Goal: Information Seeking & Learning: Find specific fact

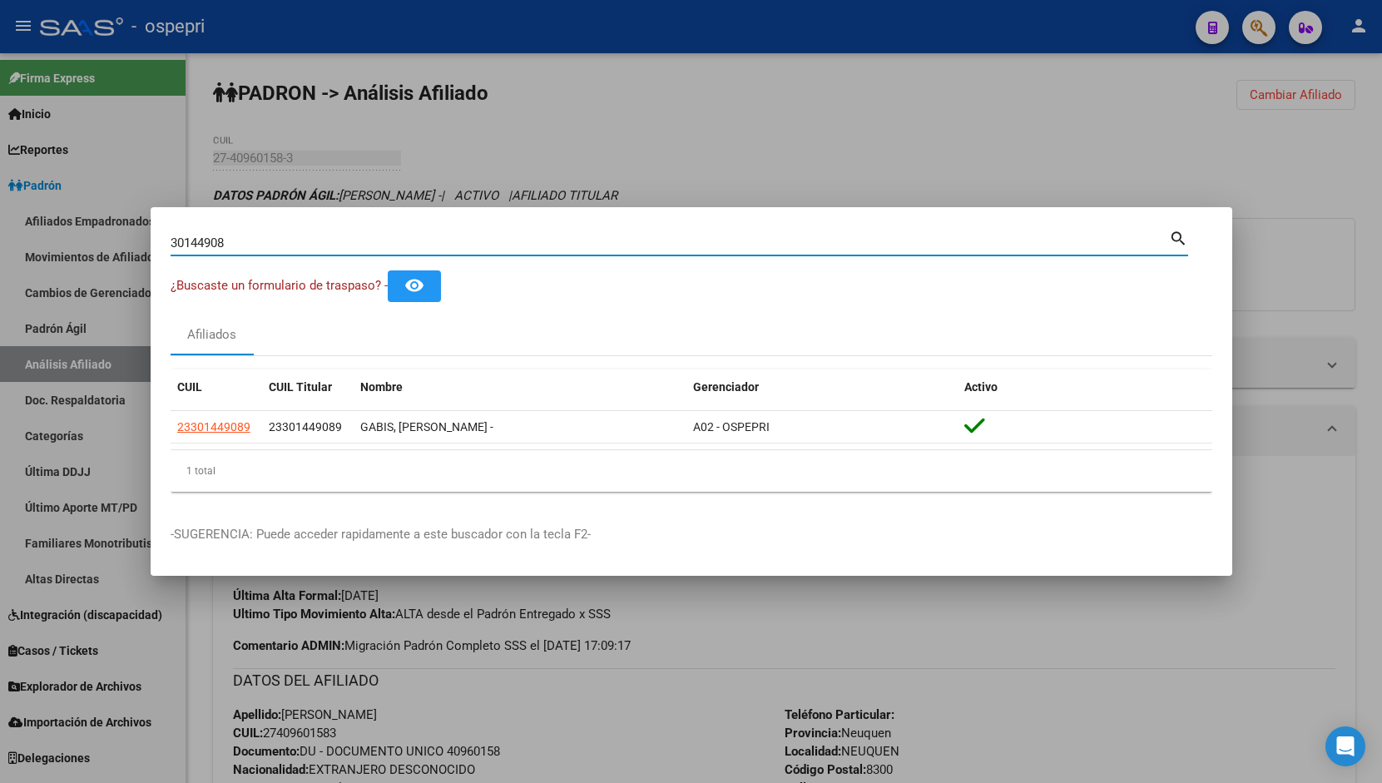
click at [936, 241] on input "30144908" at bounding box center [670, 243] width 999 height 15
type input "25859695"
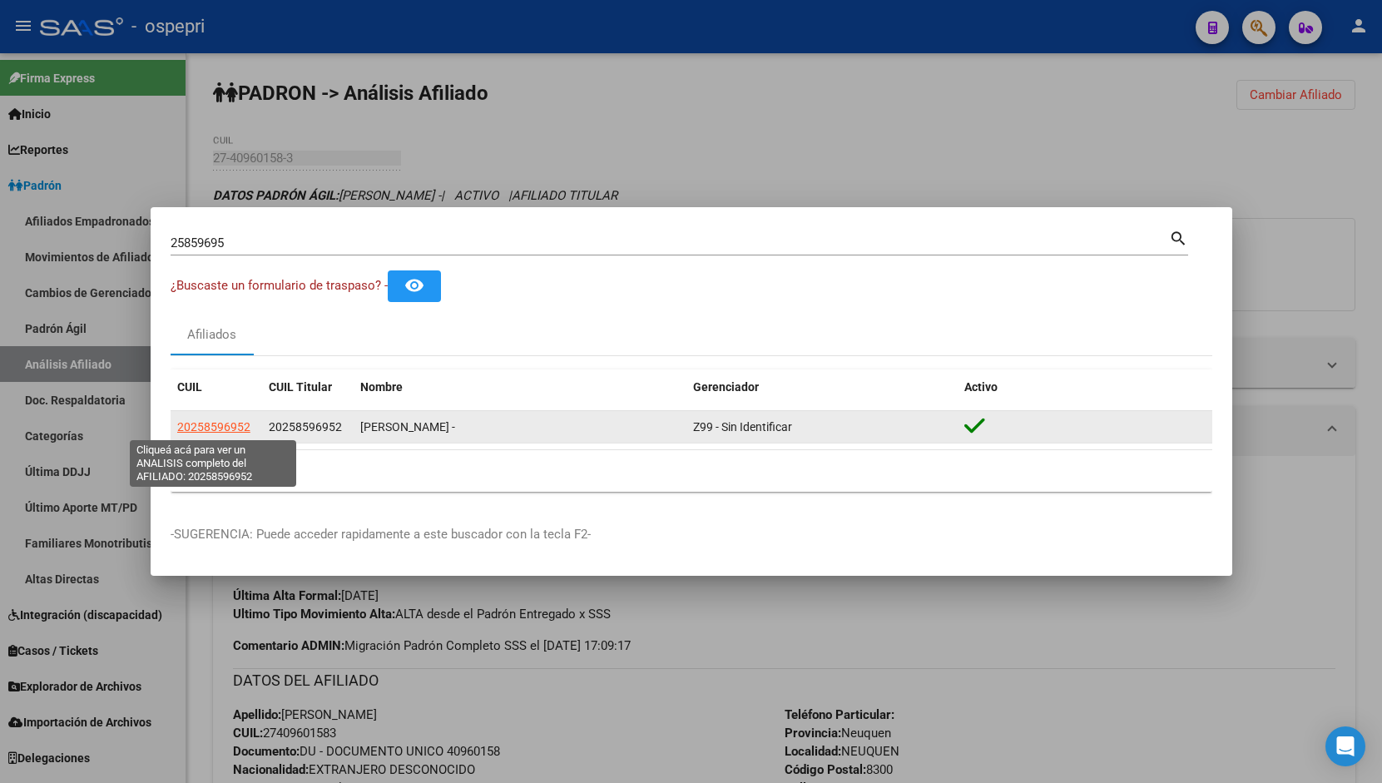
click at [231, 426] on span "20258596952" at bounding box center [213, 426] width 73 height 13
type textarea "20258596952"
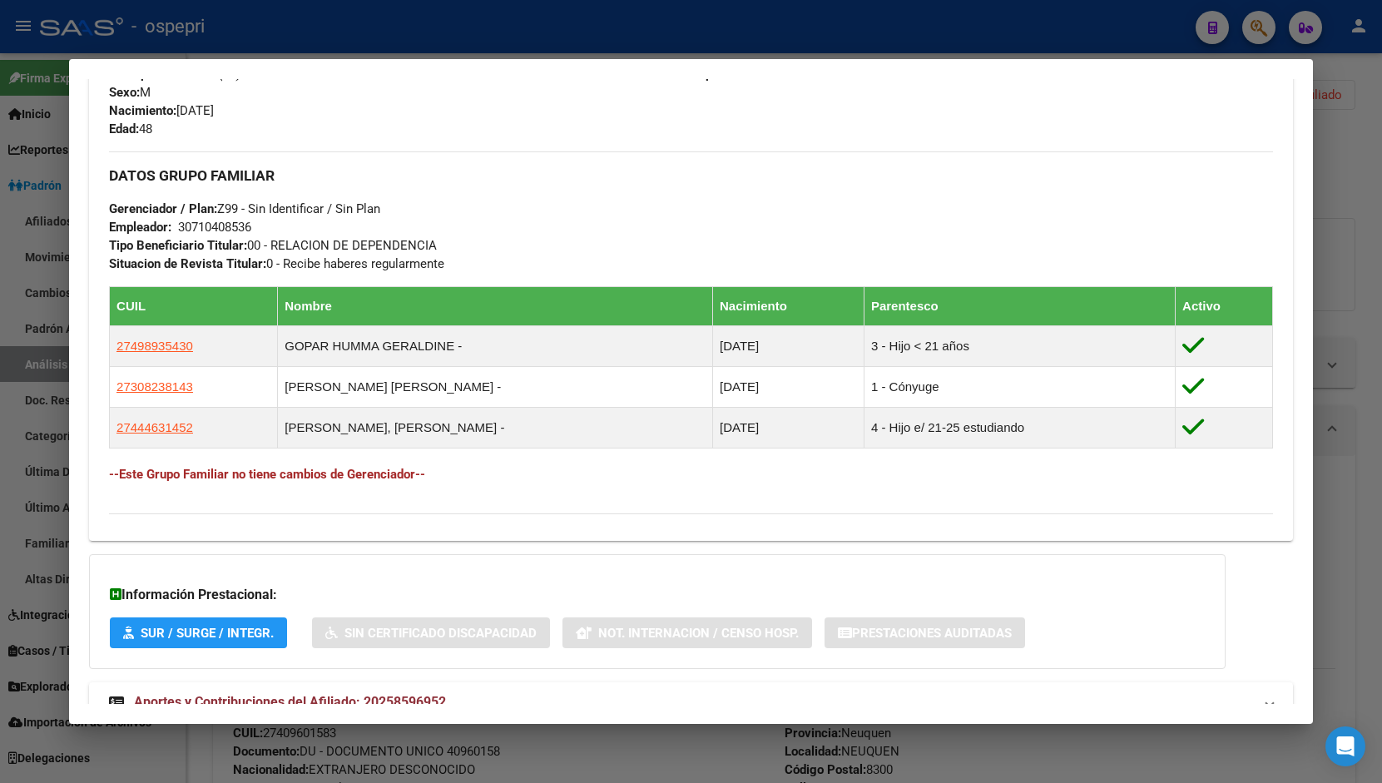
scroll to position [779, 0]
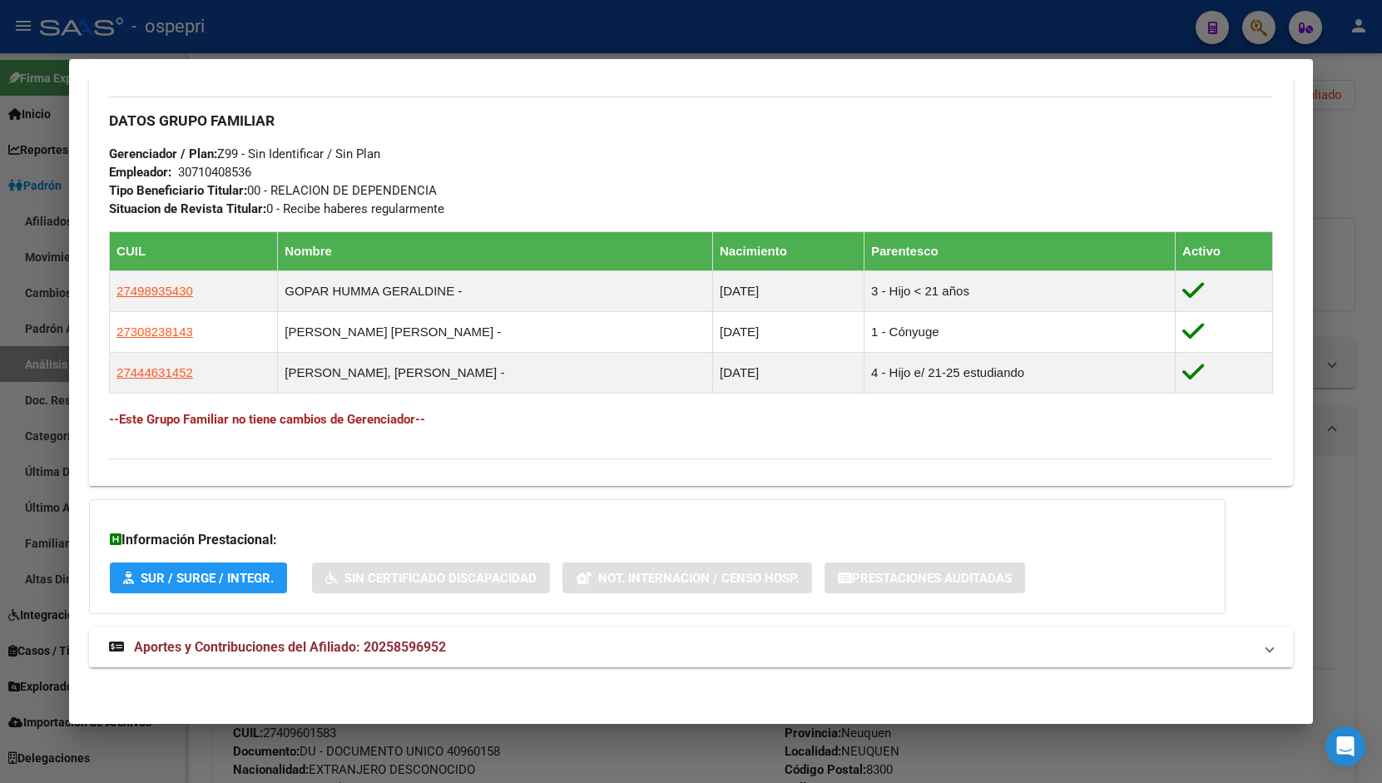
click at [341, 647] on span "Aportes y Contribuciones del Afiliado: 20258596952" at bounding box center [290, 647] width 312 height 16
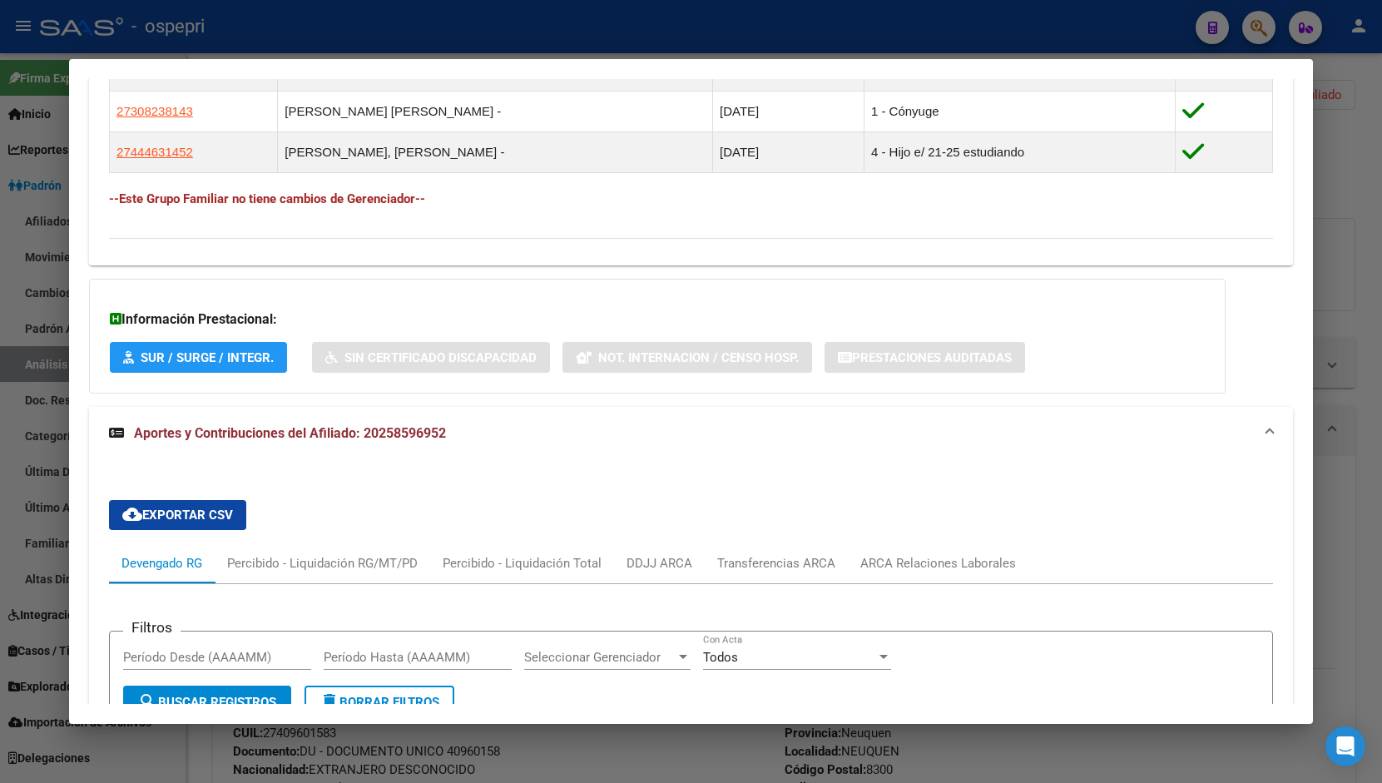
scroll to position [877, 0]
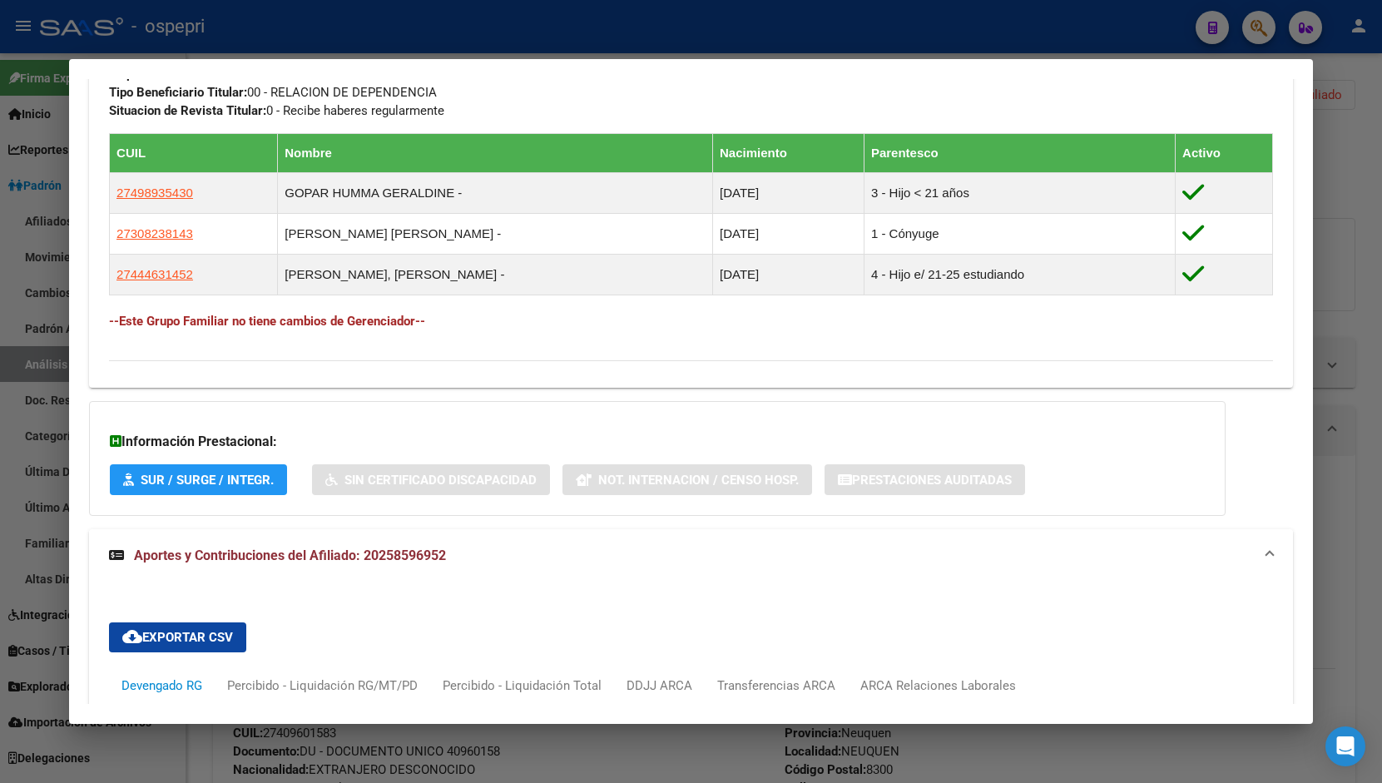
click at [389, 549] on span "Aportes y Contribuciones del Afiliado: 20258596952" at bounding box center [290, 556] width 312 height 16
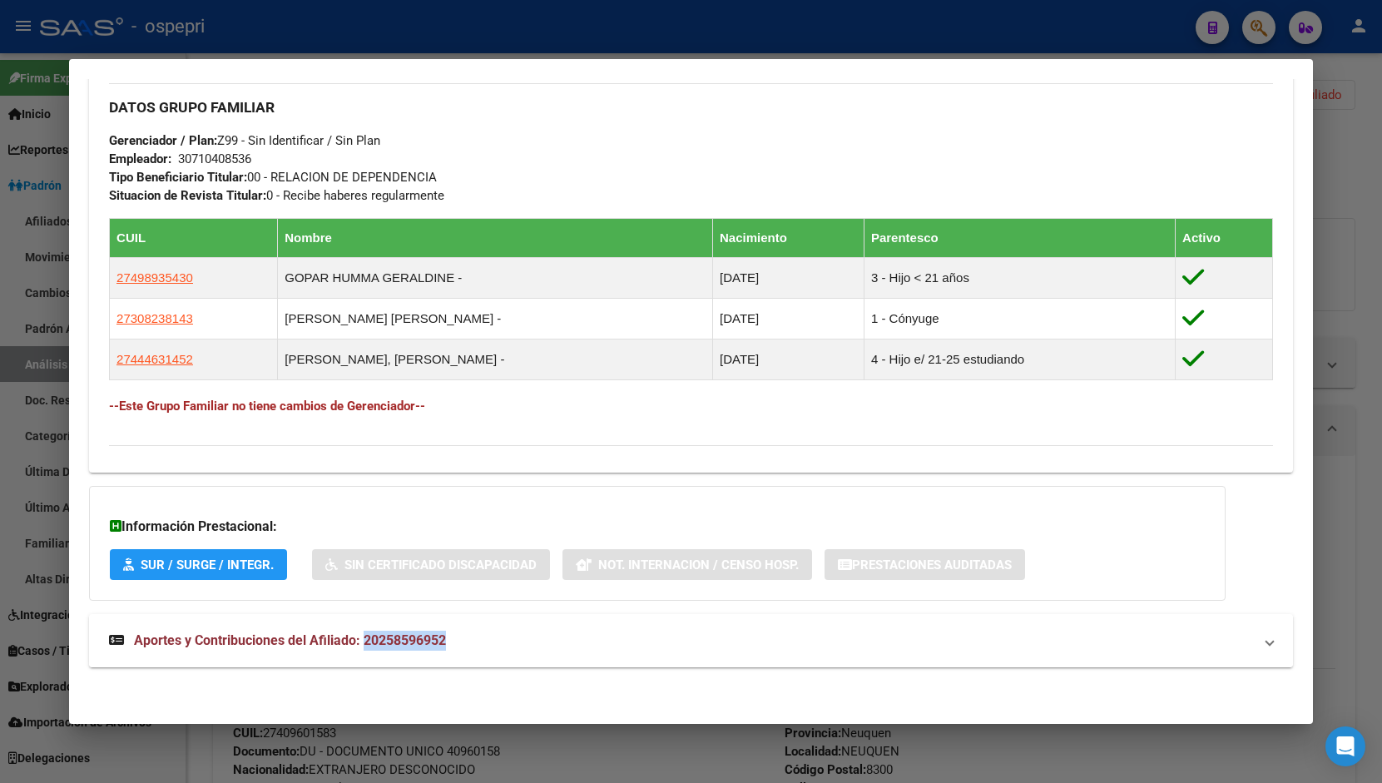
click at [389, 549] on div "DATOS PADRÓN ÁGIL: [PERSON_NAME] - | ACTIVO | AFILIADO TITULAR Datos Personales…" at bounding box center [691, 16] width 1204 height 1341
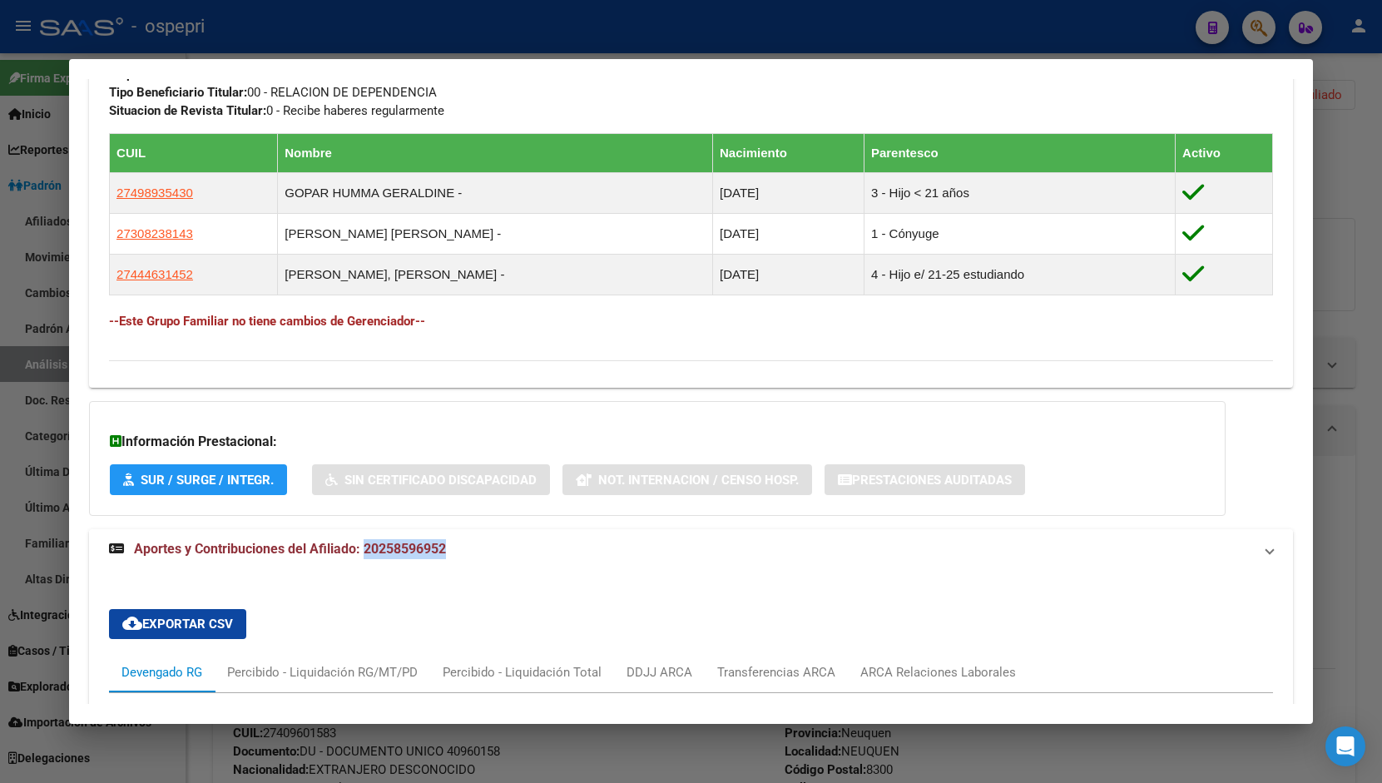
scroll to position [779, 0]
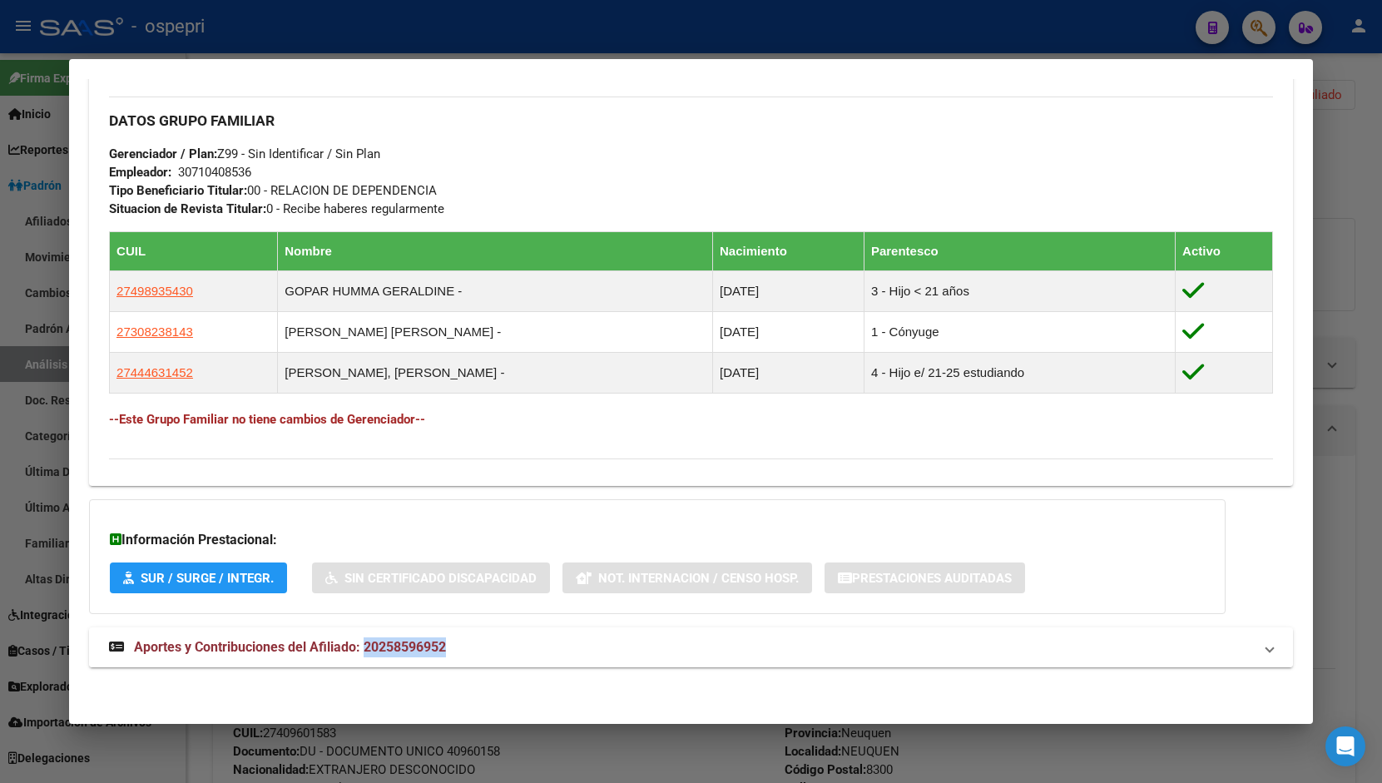
copy span "20258596952"
click at [503, 667] on div "DATOS PADRÓN ÁGIL: [PERSON_NAME] - | ACTIVO | AFILIADO TITULAR Datos Personales…" at bounding box center [691, 22] width 1204 height 1327
click at [500, 652] on mat-panel-title "Aportes y Contribuciones del Afiliado: 20258596952" at bounding box center [681, 647] width 1144 height 20
click at [1246, 509] on div "DATOS PADRÓN ÁGIL: [PERSON_NAME] - | ACTIVO | AFILIADO TITULAR Datos Personales…" at bounding box center [691, 424] width 1204 height 2130
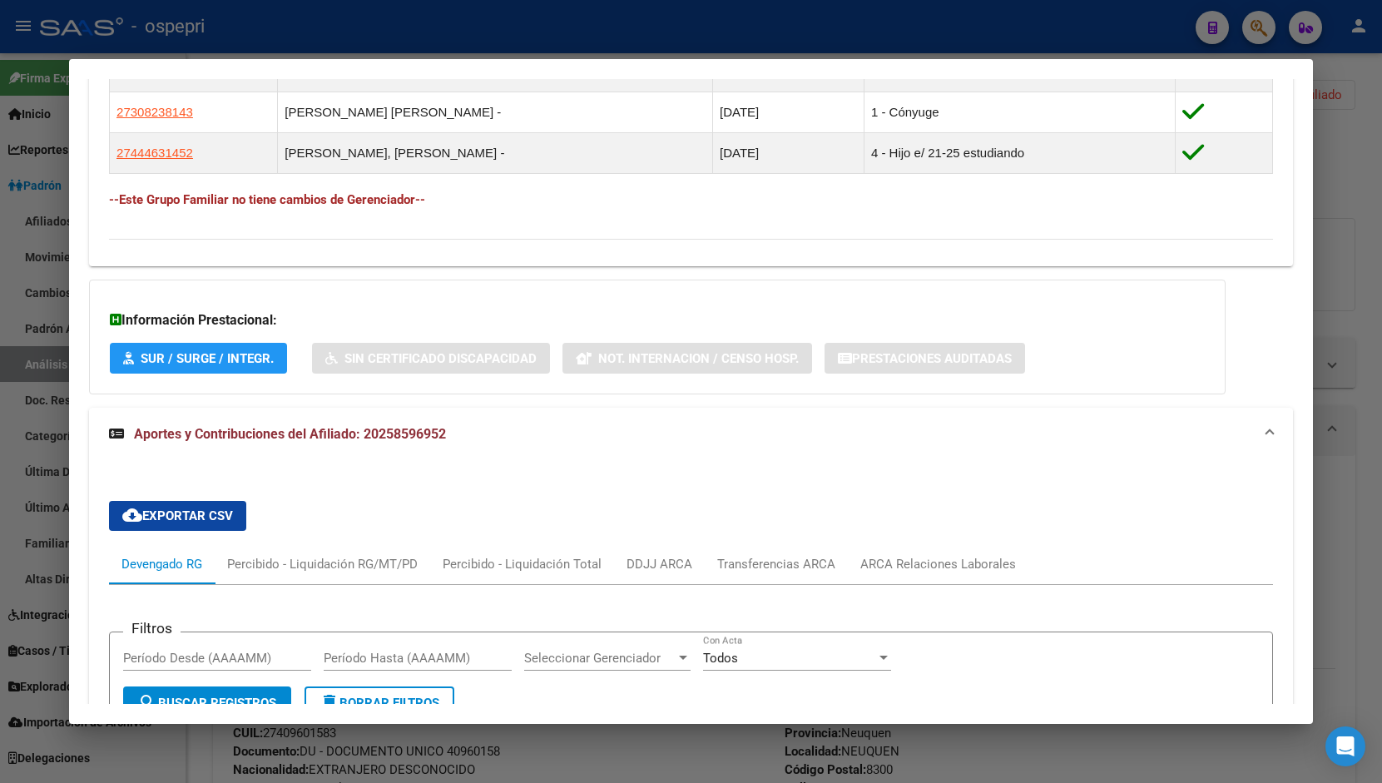
scroll to position [1248, 0]
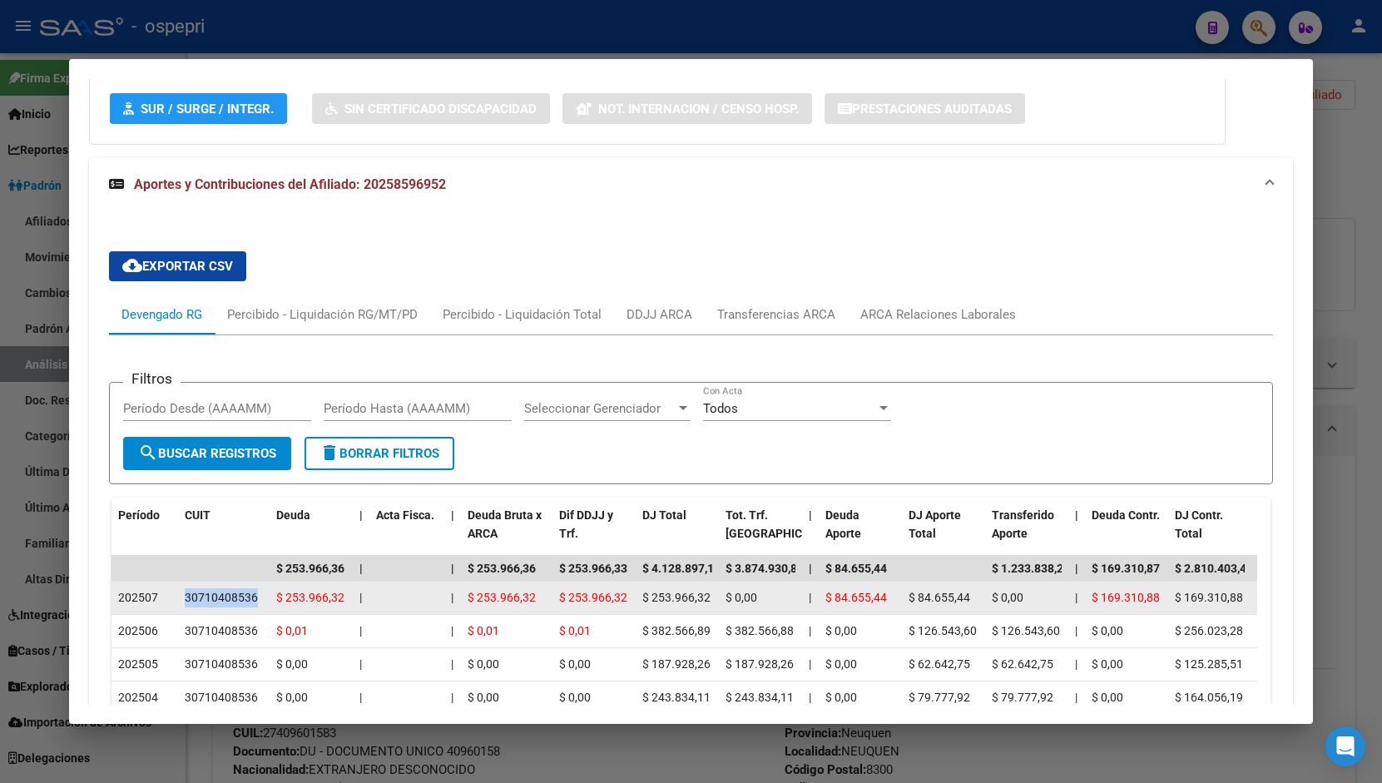
drag, startPoint x: 185, startPoint y: 603, endPoint x: 254, endPoint y: 598, distance: 69.3
click at [254, 598] on div "30710408536" at bounding box center [221, 597] width 73 height 19
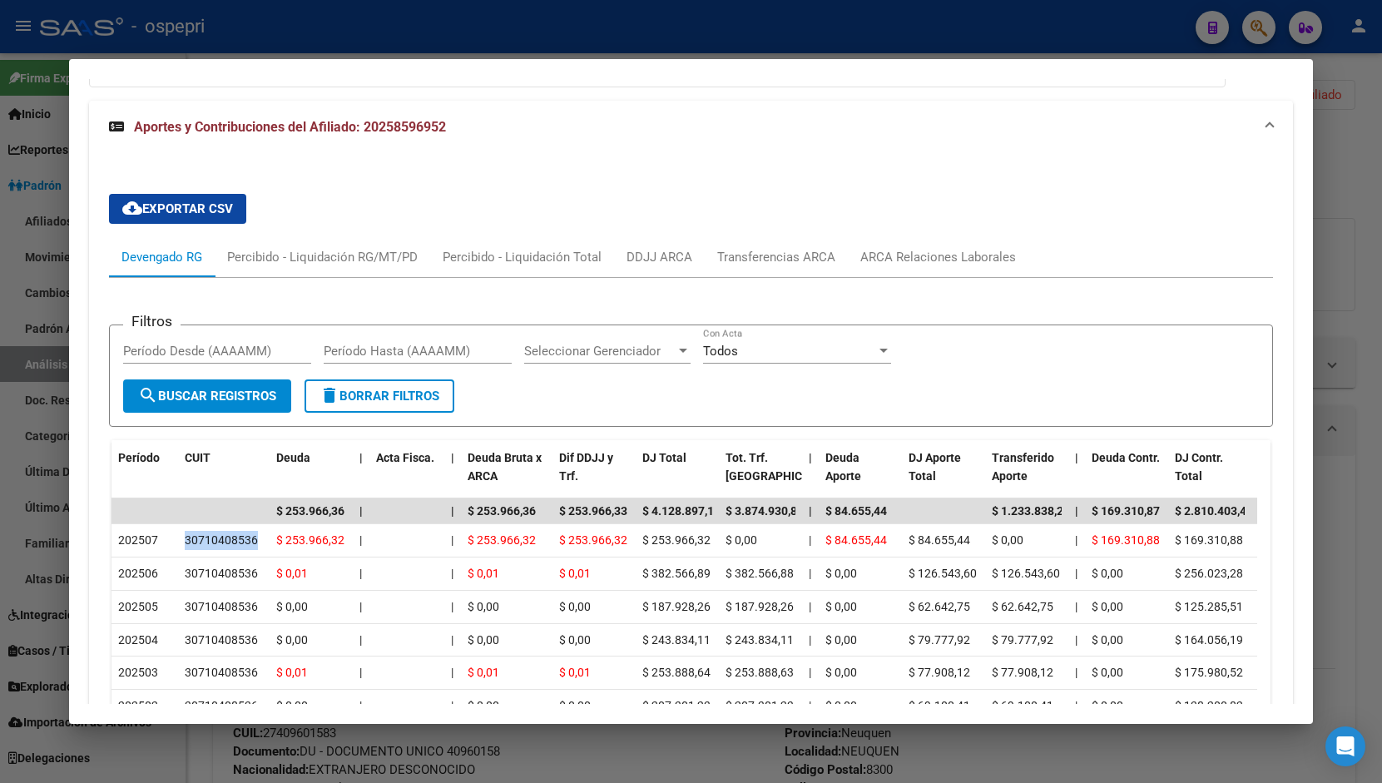
scroll to position [1415, 0]
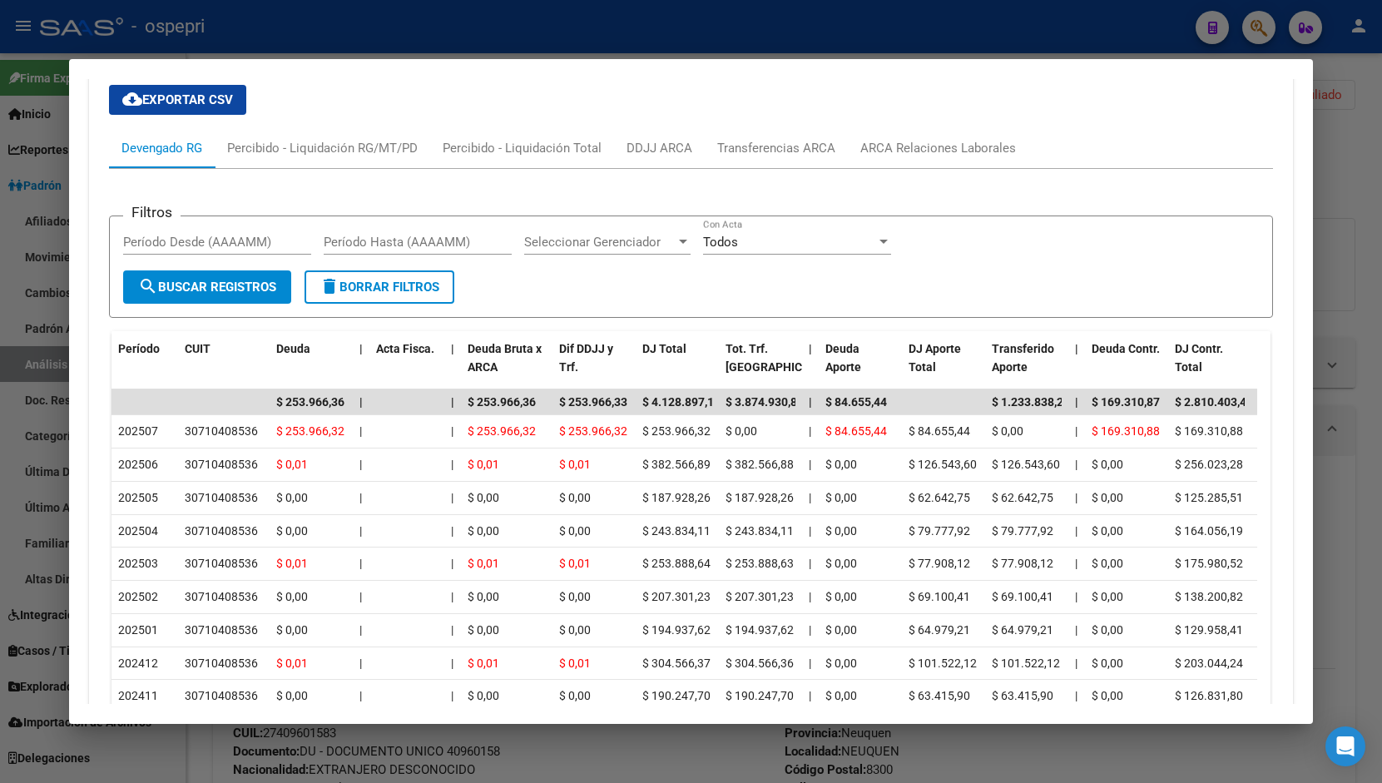
click at [1357, 156] on div at bounding box center [691, 391] width 1382 height 783
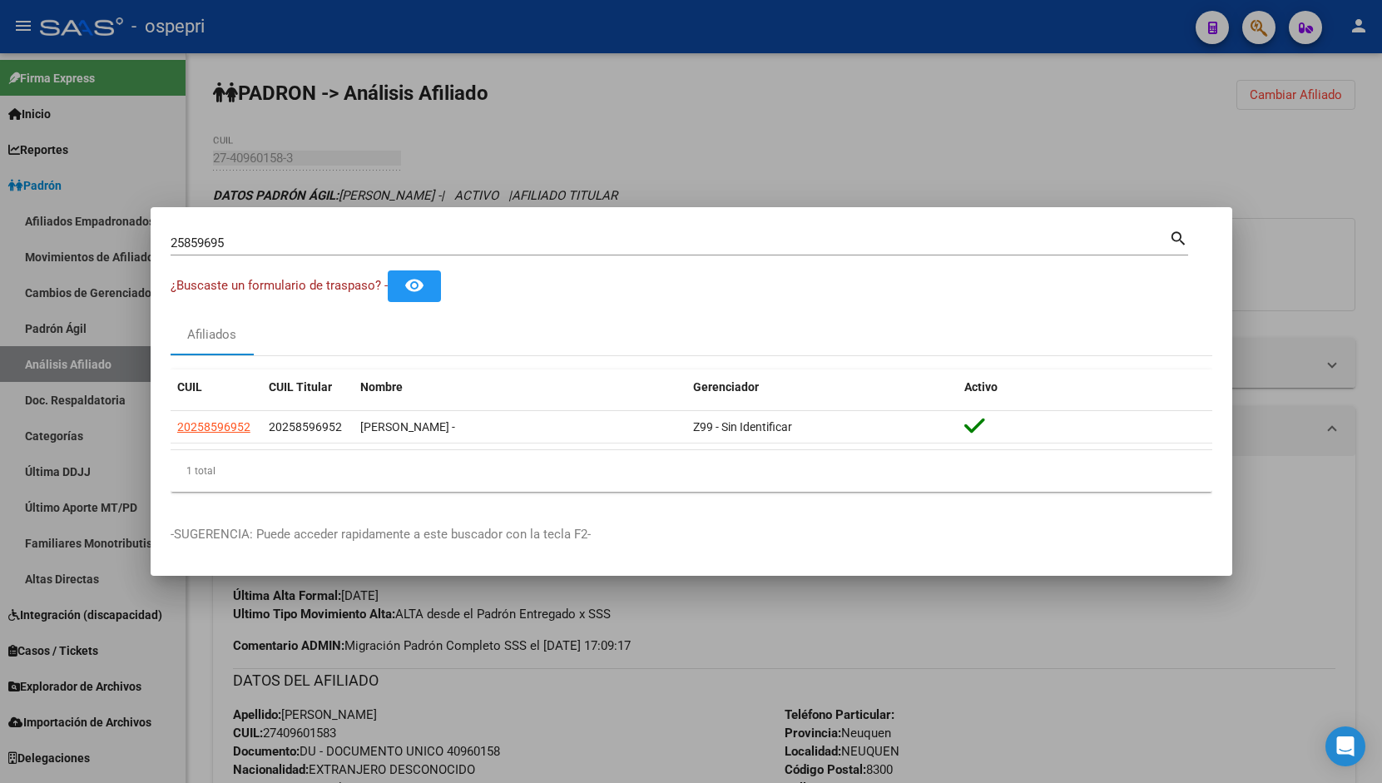
click at [308, 247] on input "25859695" at bounding box center [670, 243] width 999 height 15
paste input "46258024"
type input "46258024"
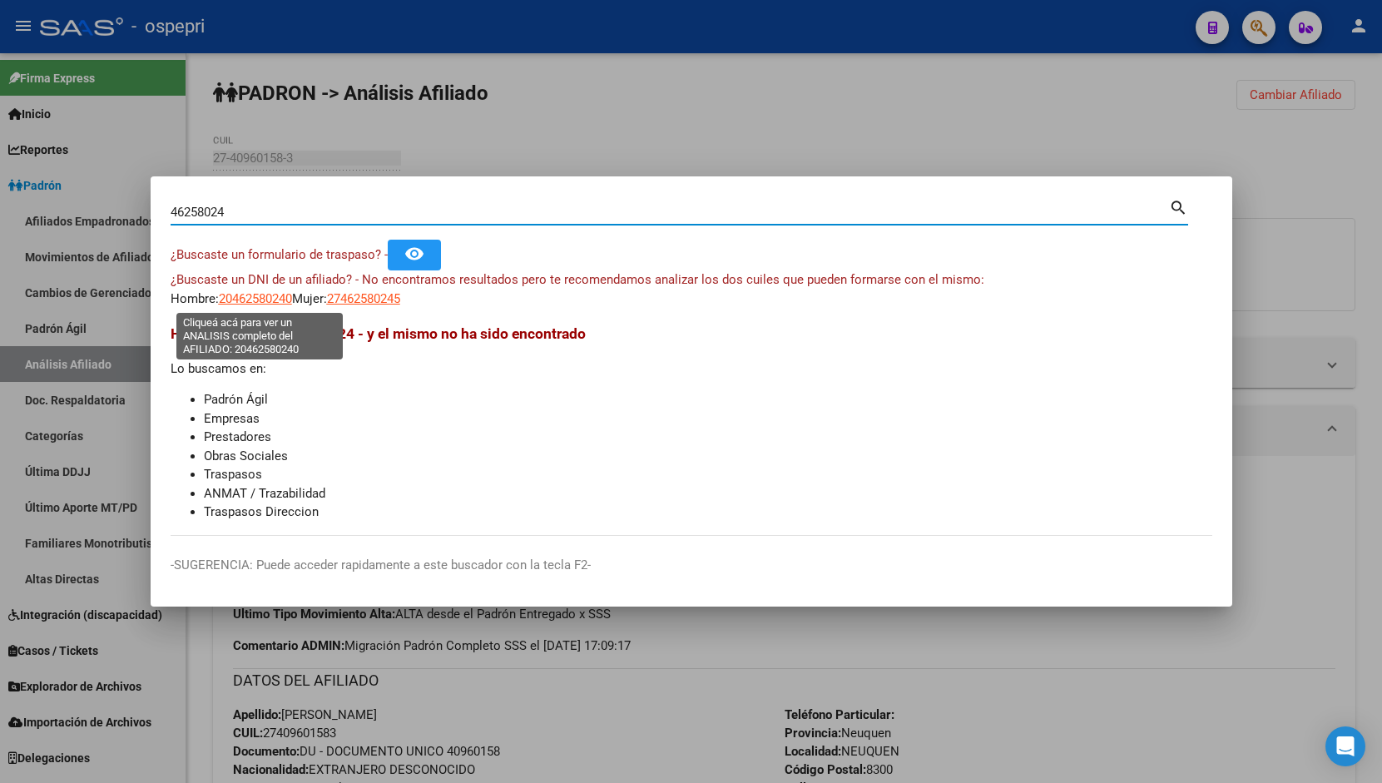
click at [242, 296] on span "20462580240" at bounding box center [255, 298] width 73 height 15
type textarea "20462580240"
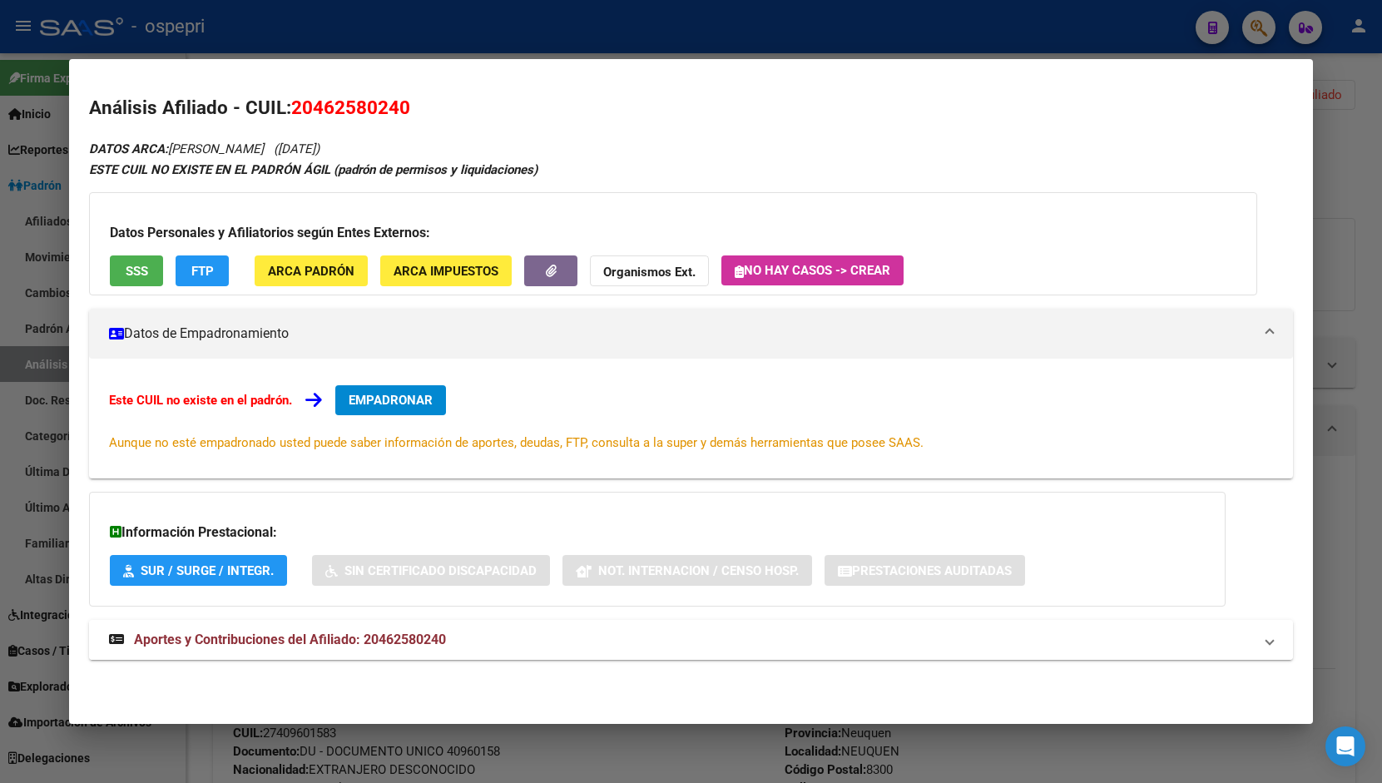
click at [403, 627] on mat-expansion-panel-header "Aportes y Contribuciones del Afiliado: 20462580240" at bounding box center [691, 640] width 1204 height 40
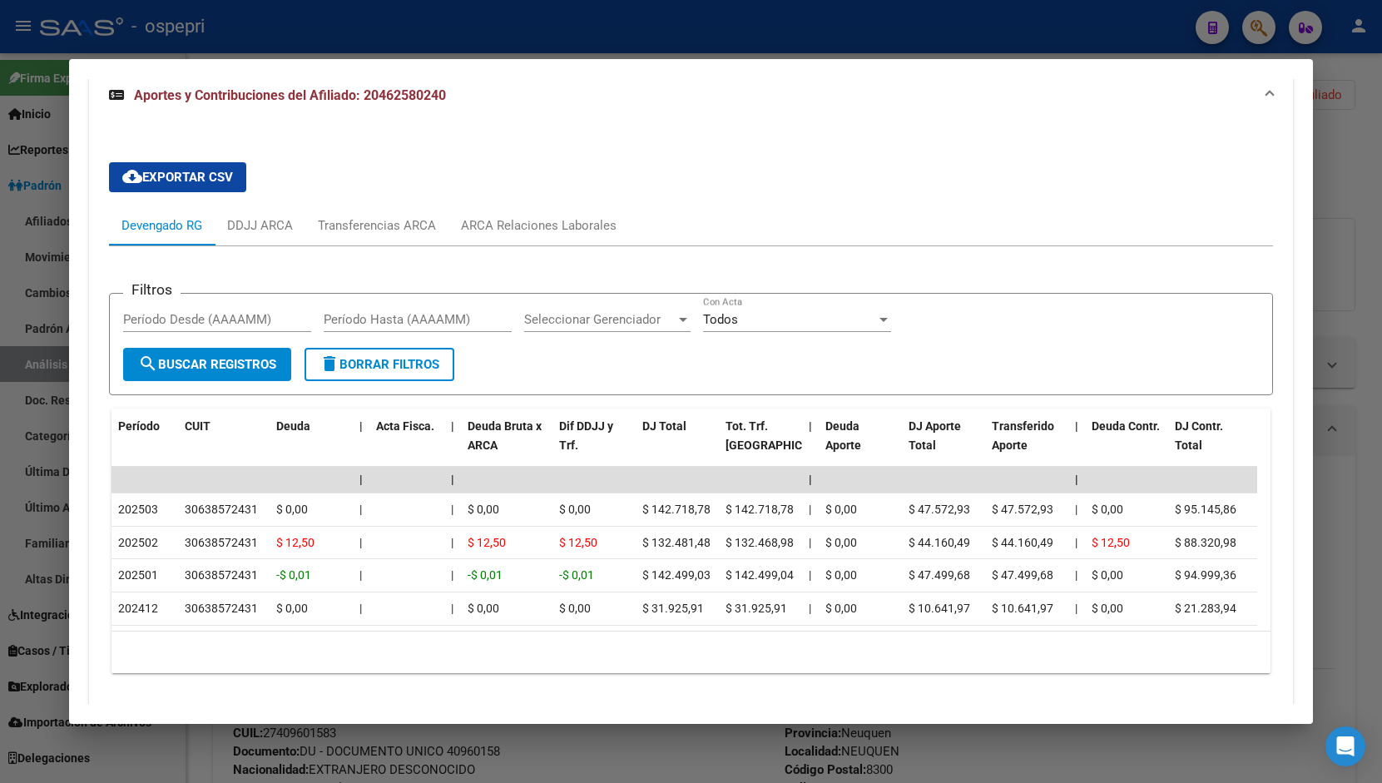
scroll to position [613, 0]
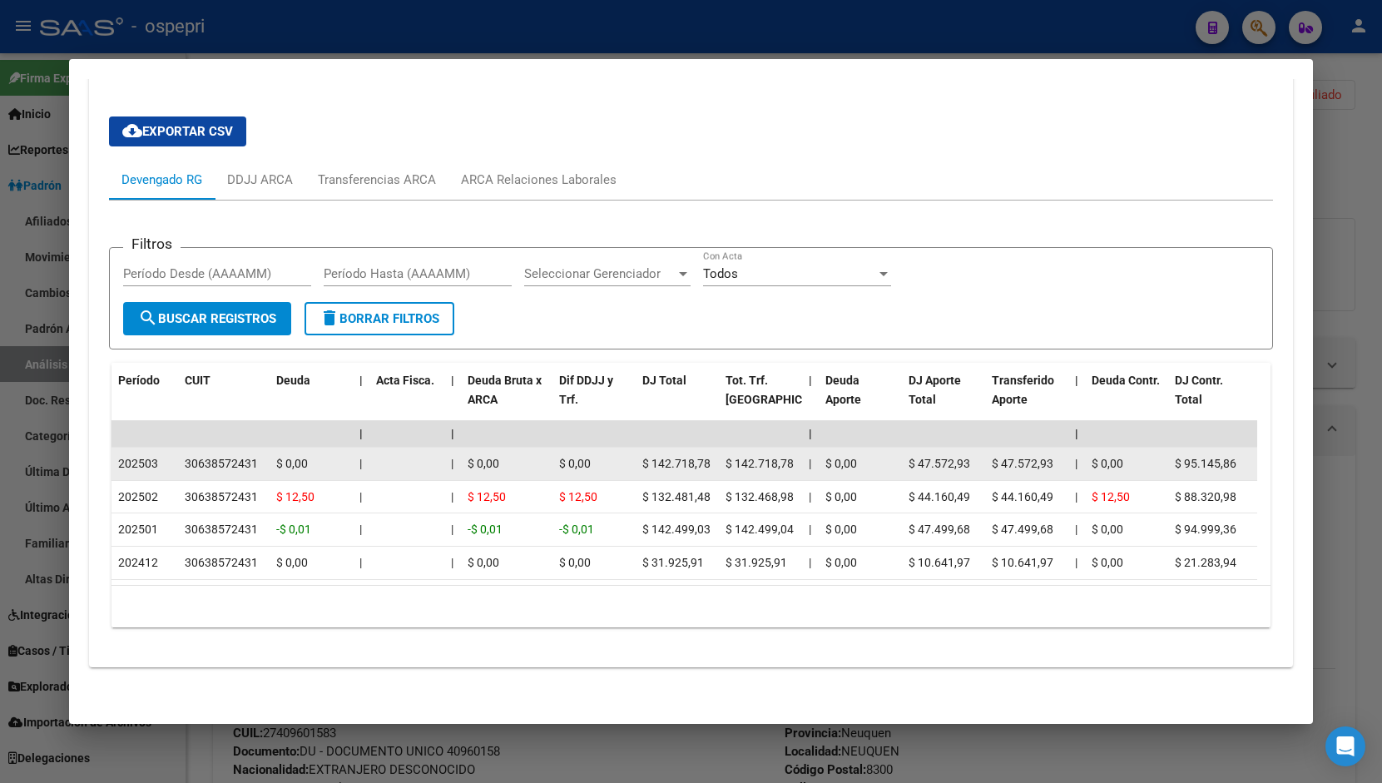
click at [211, 454] on div "30638572431" at bounding box center [221, 463] width 73 height 19
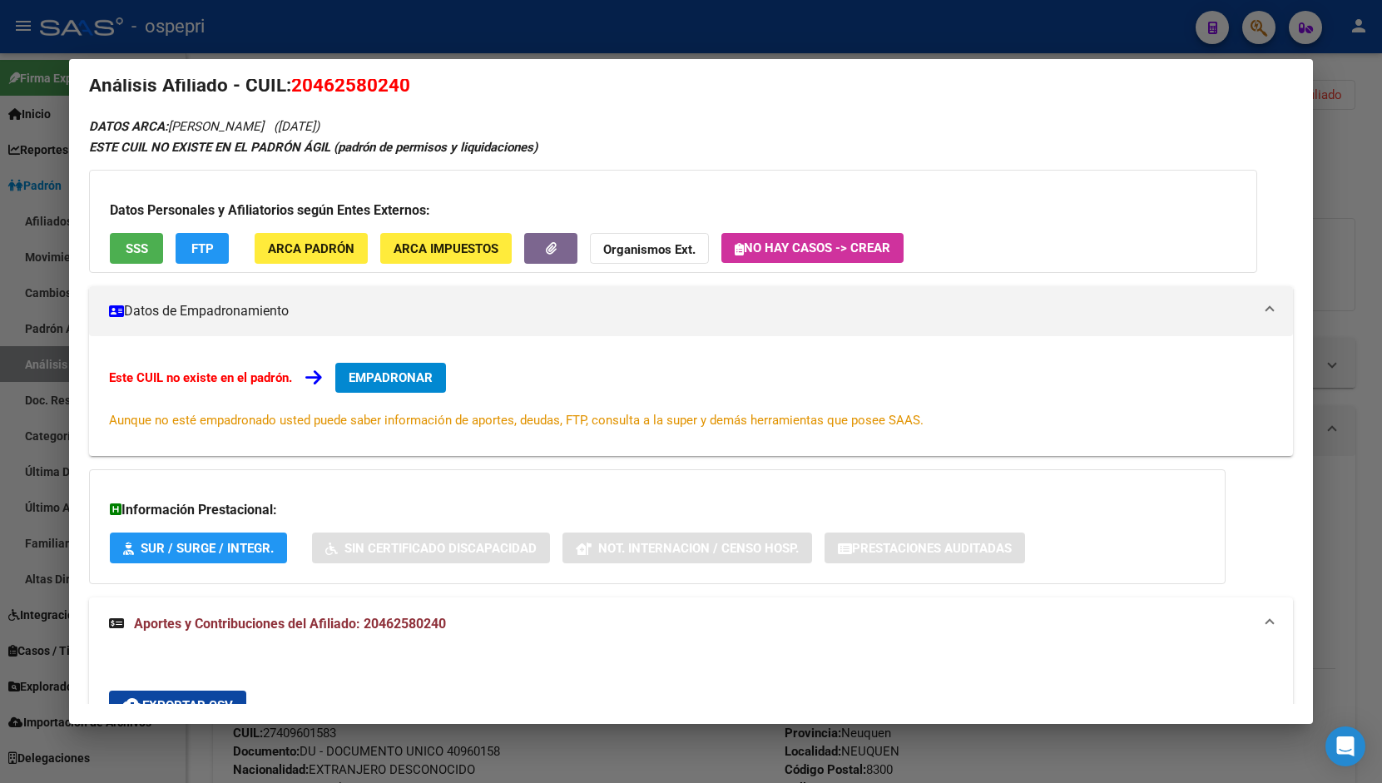
scroll to position [0, 0]
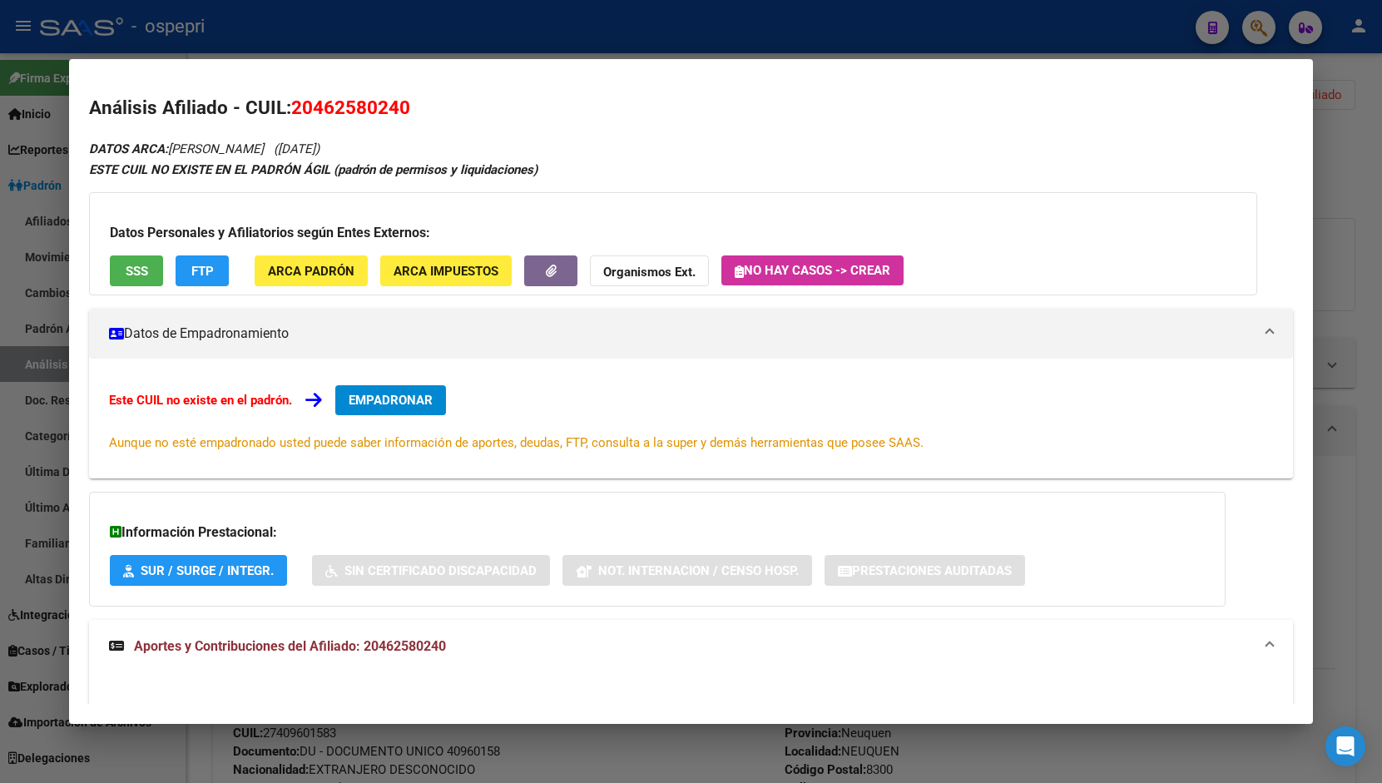
click at [342, 92] on mat-dialog-content "Análisis Afiliado - CUIL: 20462580240 DATOS ARCA: [PERSON_NAME] ([DATE]) ESTE C…" at bounding box center [691, 392] width 1244 height 626
click at [348, 108] on span "20462580240" at bounding box center [350, 108] width 119 height 22
copy span "20462580240"
